Goal: Task Accomplishment & Management: Use online tool/utility

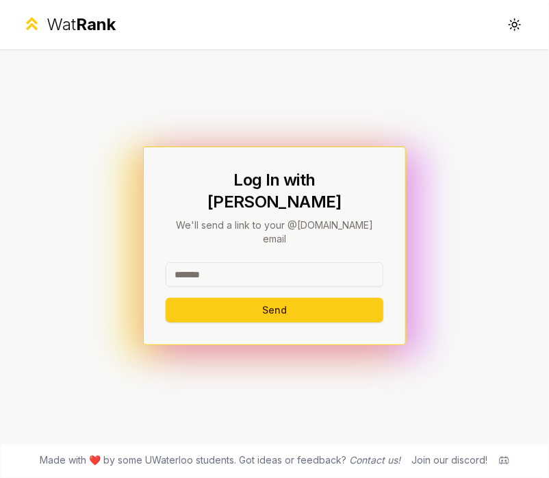
click at [241, 262] on input at bounding box center [275, 274] width 218 height 25
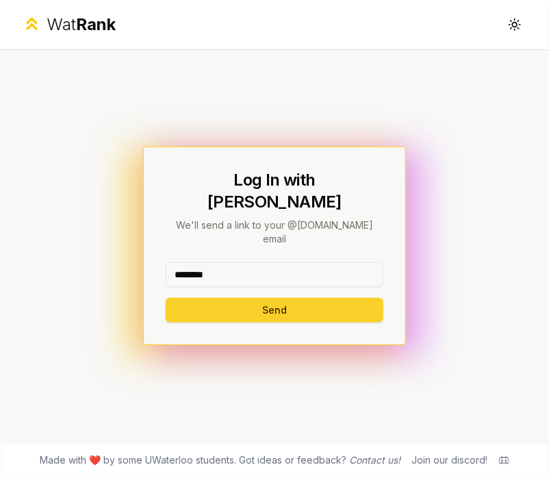
type input "********"
click at [257, 298] on button "Send" at bounding box center [275, 310] width 218 height 25
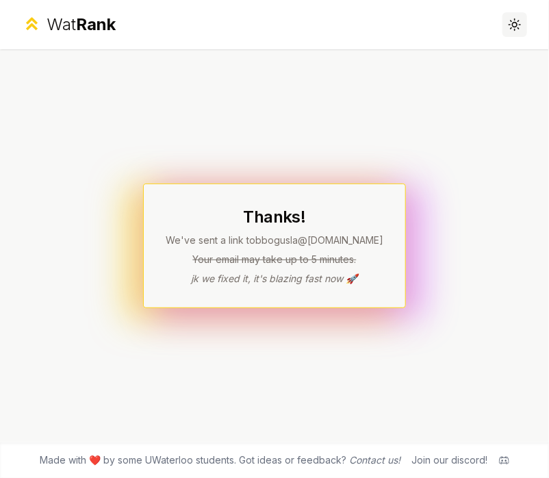
click at [508, 26] on icon at bounding box center [514, 24] width 13 height 13
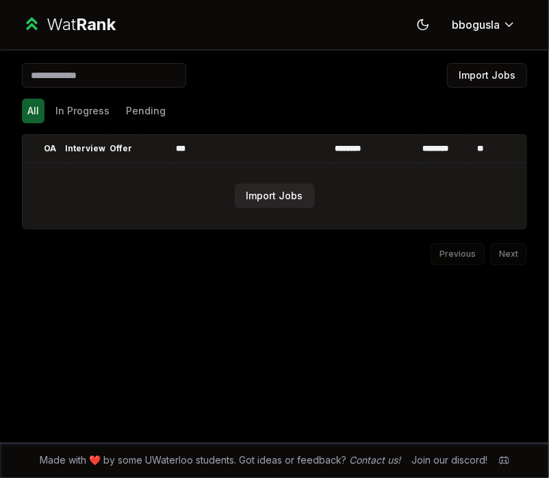
click at [280, 193] on button "Import Jobs" at bounding box center [275, 195] width 80 height 25
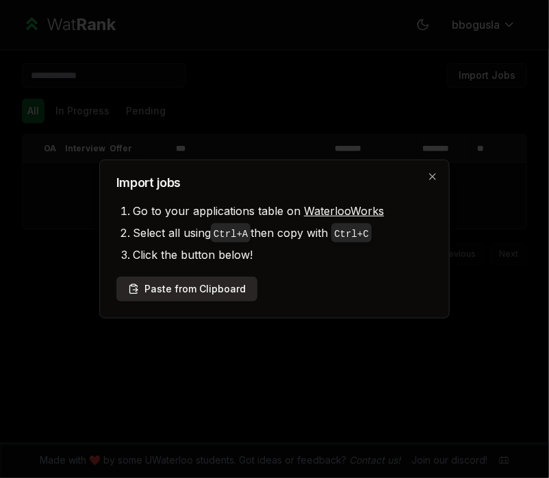
click at [214, 290] on button "Paste from Clipboard" at bounding box center [186, 288] width 141 height 25
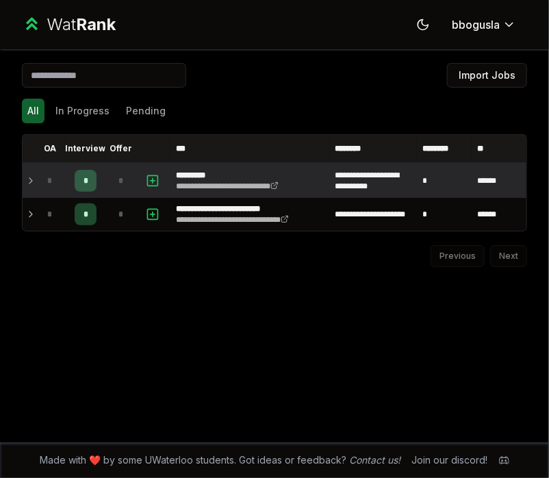
click at [30, 181] on icon at bounding box center [30, 180] width 3 height 5
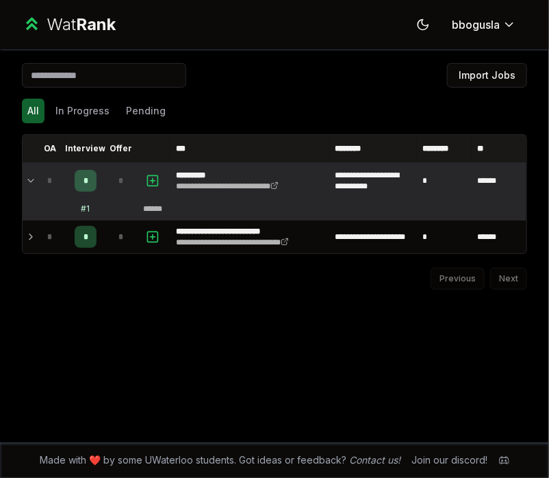
click at [30, 181] on icon at bounding box center [30, 180] width 5 height 3
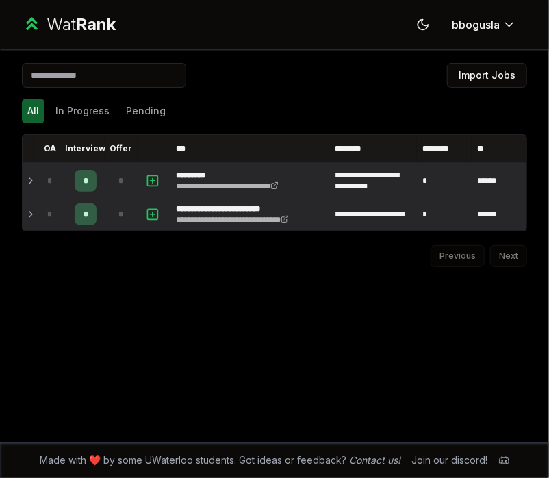
click at [31, 207] on icon at bounding box center [30, 214] width 11 height 16
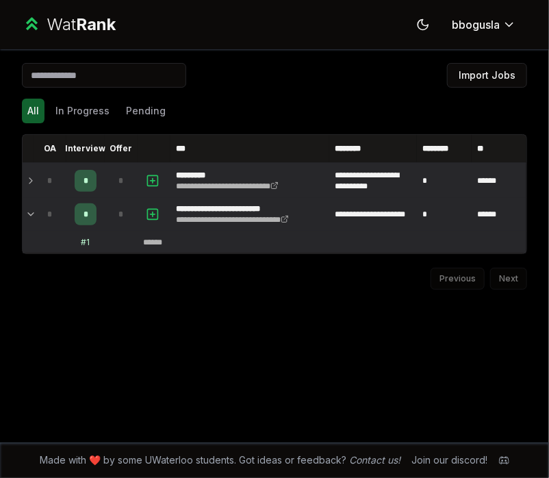
click at [31, 207] on icon at bounding box center [30, 214] width 11 height 16
